Goal: Information Seeking & Learning: Learn about a topic

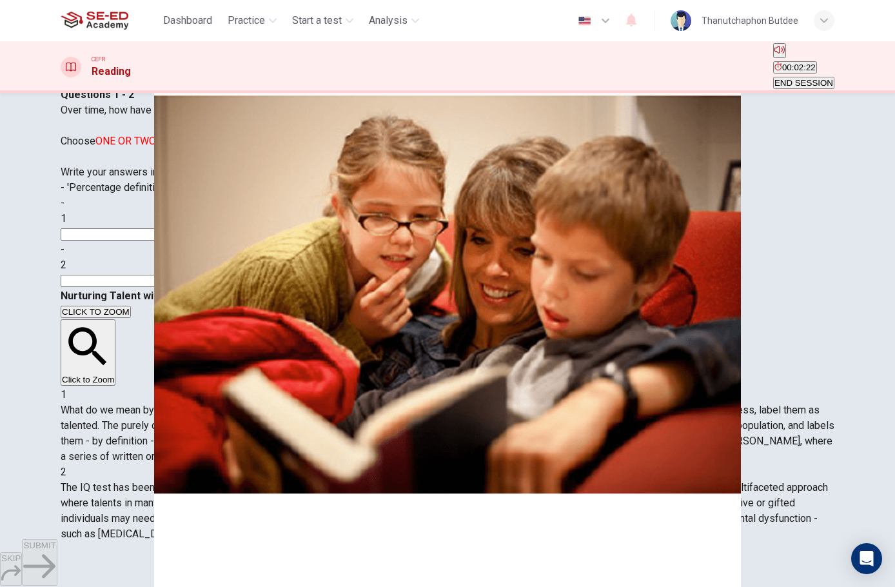
scroll to position [65, 0]
click at [172, 241] on input at bounding box center [117, 234] width 112 height 12
type input "iq test"
drag, startPoint x: 281, startPoint y: 321, endPoint x: 290, endPoint y: 327, distance: 11.1
click at [288, 288] on div "Questions 1 - 2 Over time, how have the approaches to defining 'talent' progres…" at bounding box center [448, 187] width 774 height 201
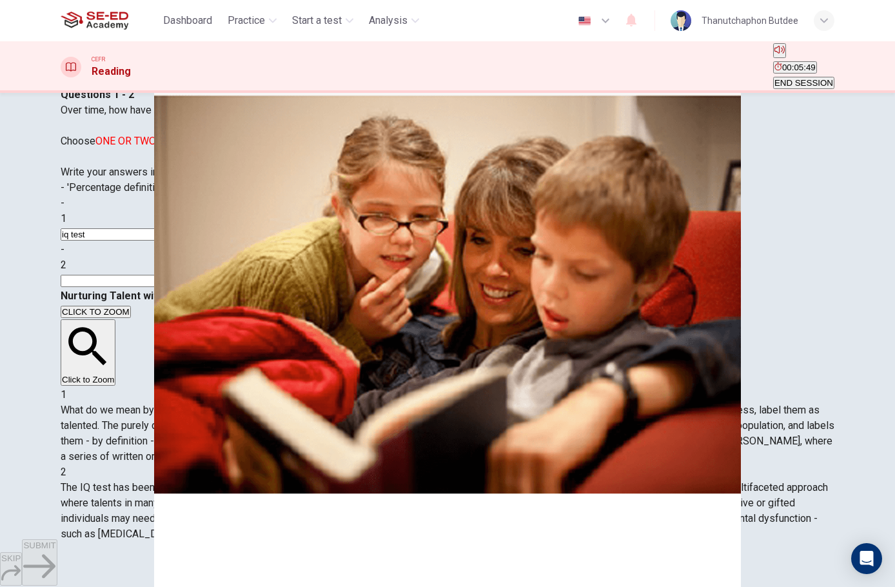
click at [172, 287] on input at bounding box center [117, 281] width 112 height 12
click at [172, 283] on input at bounding box center [117, 281] width 112 height 12
type input "luminaries"
click at [55, 564] on icon "button" at bounding box center [39, 566] width 32 height 32
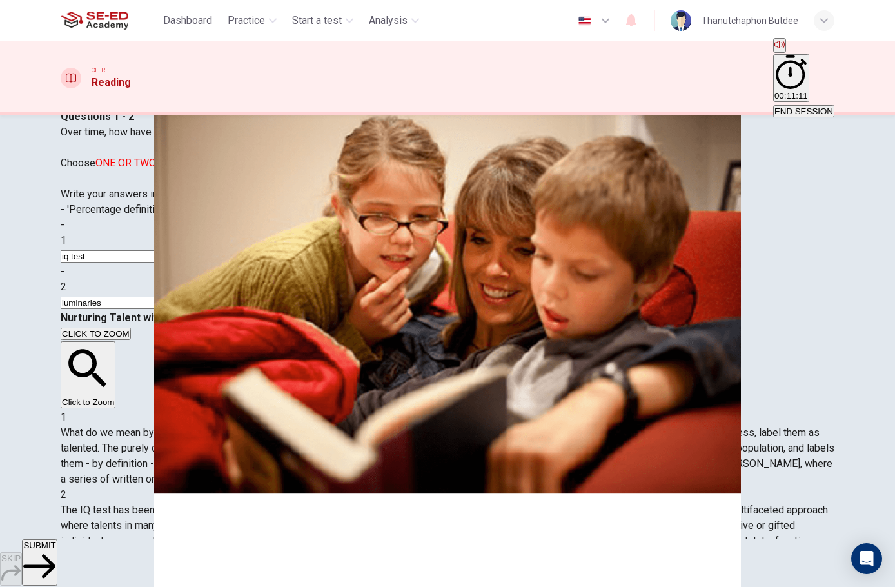
click at [55, 550] on span "SUBMIT" at bounding box center [39, 546] width 32 height 10
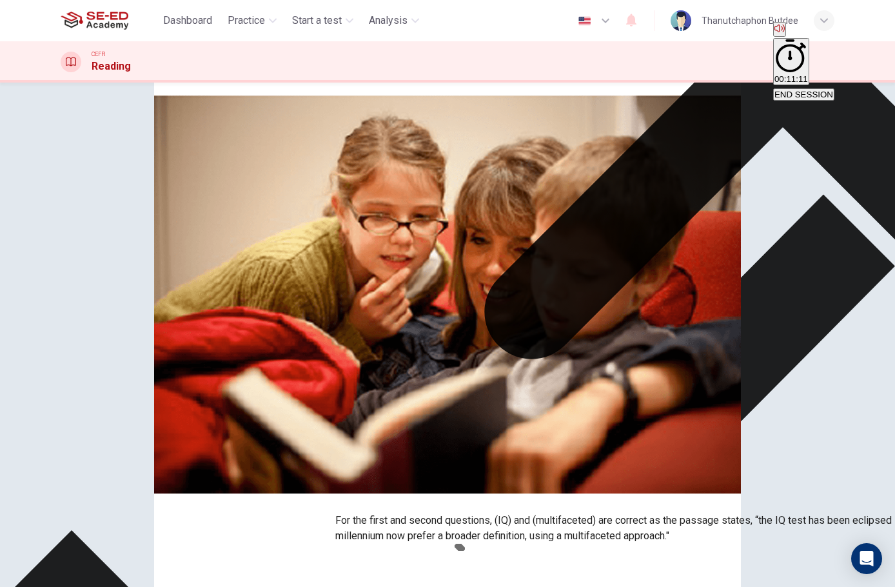
click at [572, 439] on icon at bounding box center [782, 60] width 895 height 895
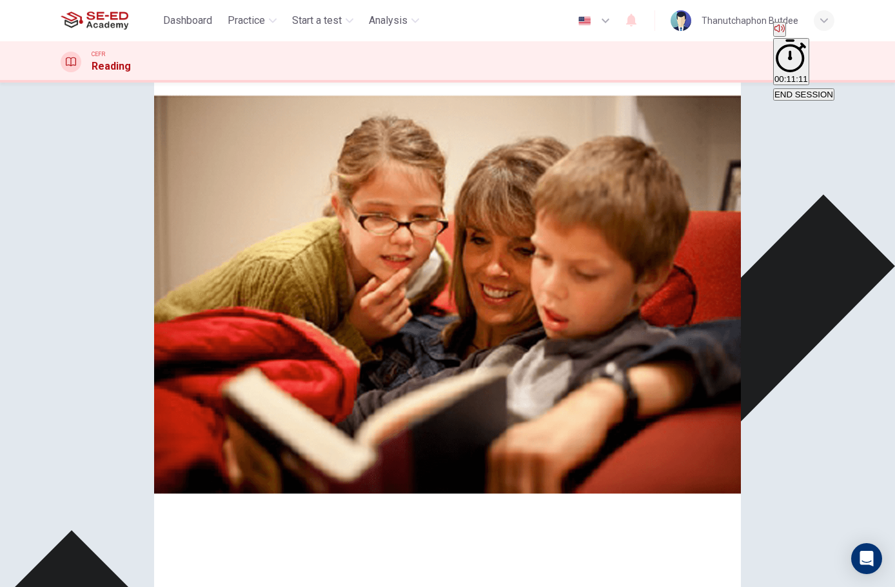
scroll to position [258, 0]
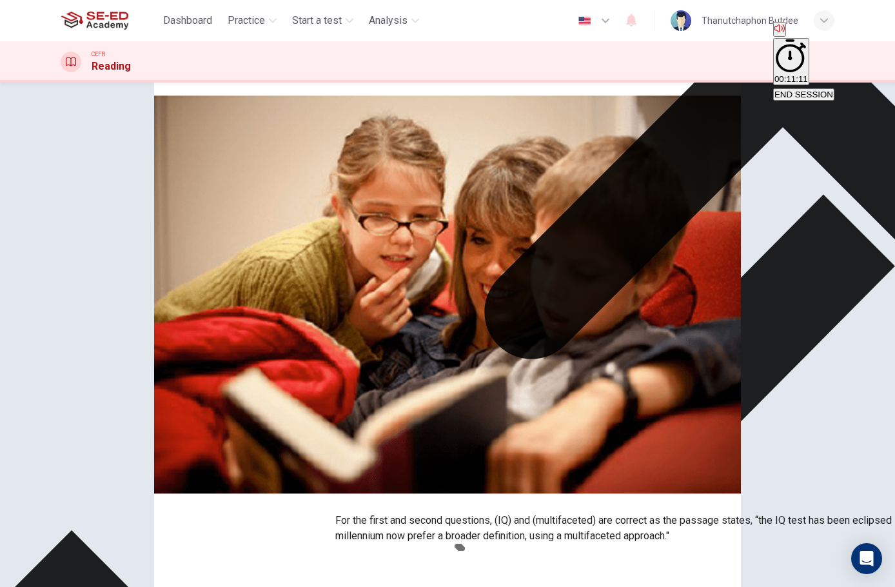
click at [388, 278] on div "Questions 1 - 2 Over time, how have the approaches to defining 'talent' progres…" at bounding box center [448, 177] width 774 height 201
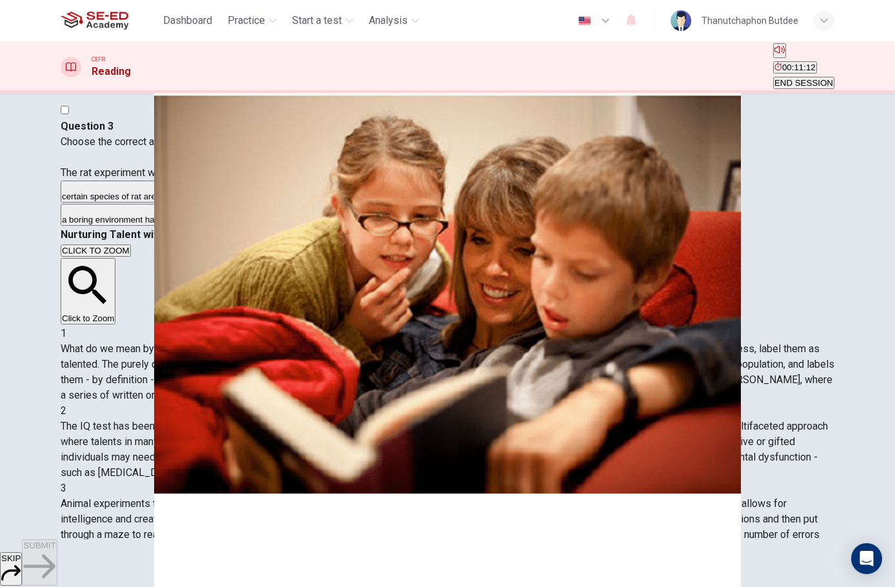
scroll to position [0, 0]
